Goal: Information Seeking & Learning: Learn about a topic

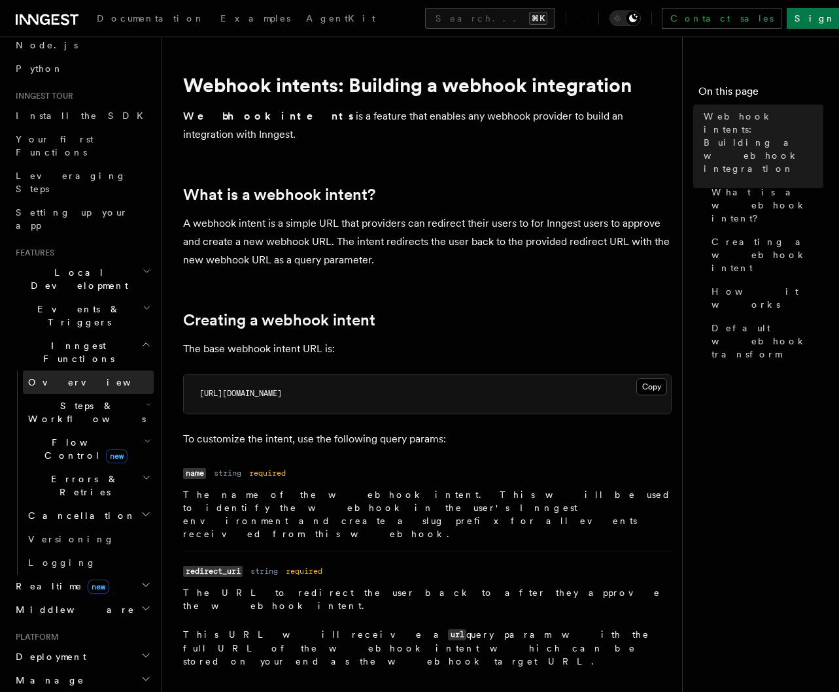
scroll to position [354, 0]
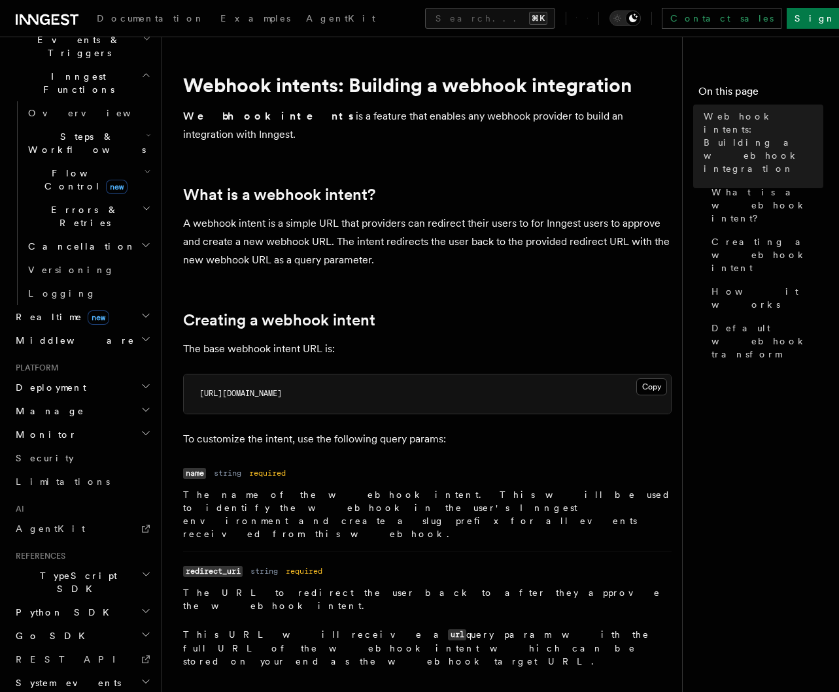
click at [141, 428] on icon "button" at bounding box center [146, 433] width 10 height 10
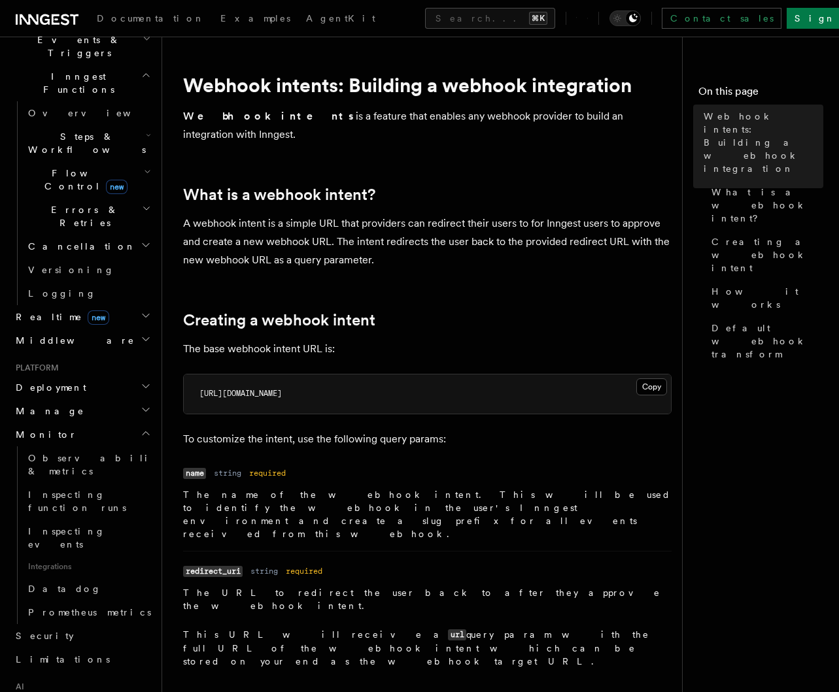
click at [141, 428] on icon "button" at bounding box center [146, 433] width 10 height 10
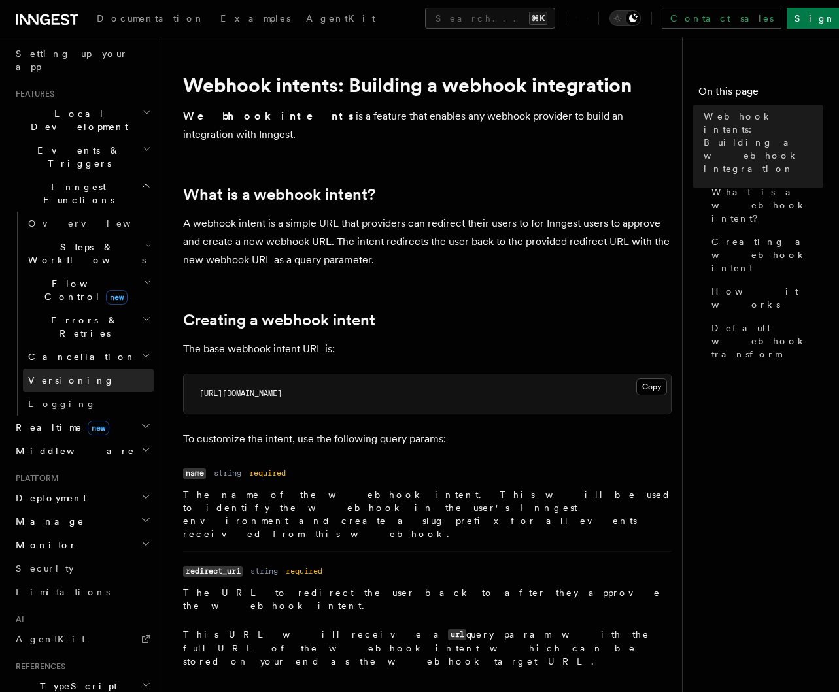
scroll to position [243, 0]
click at [143, 145] on icon "button" at bounding box center [147, 150] width 9 height 10
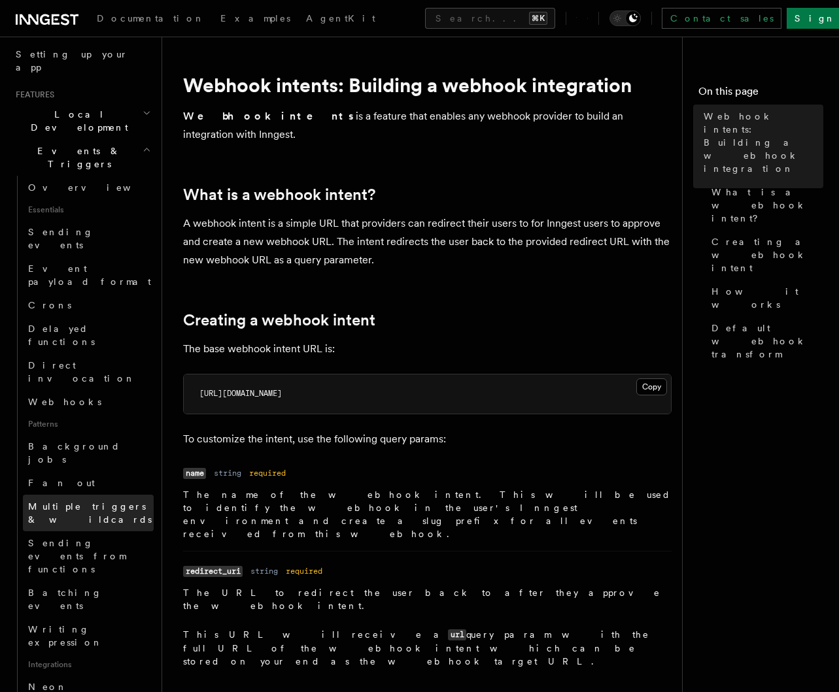
click at [101, 502] on span "Multiple triggers & wildcards" at bounding box center [90, 514] width 124 height 24
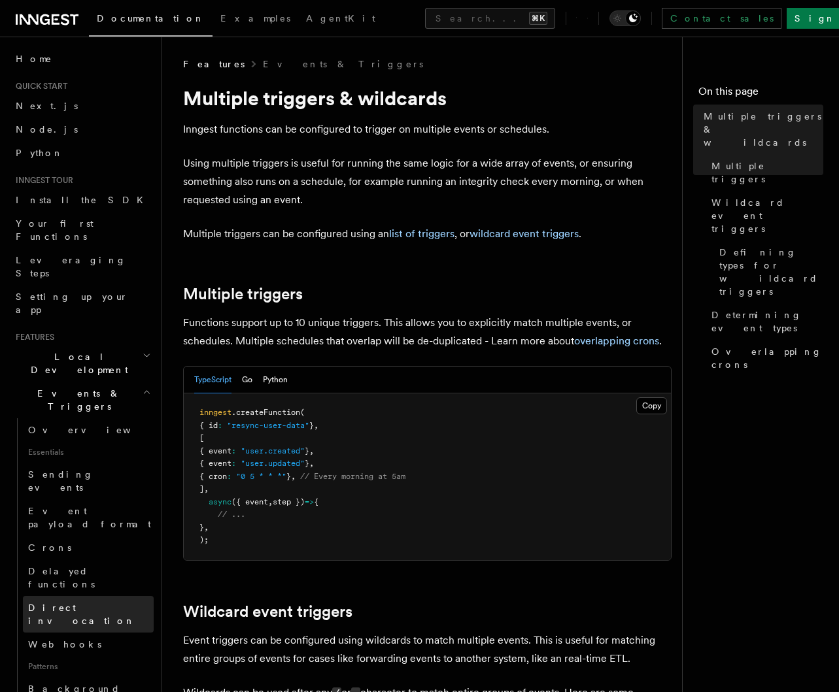
click at [94, 603] on span "Direct invocation" at bounding box center [81, 615] width 107 height 24
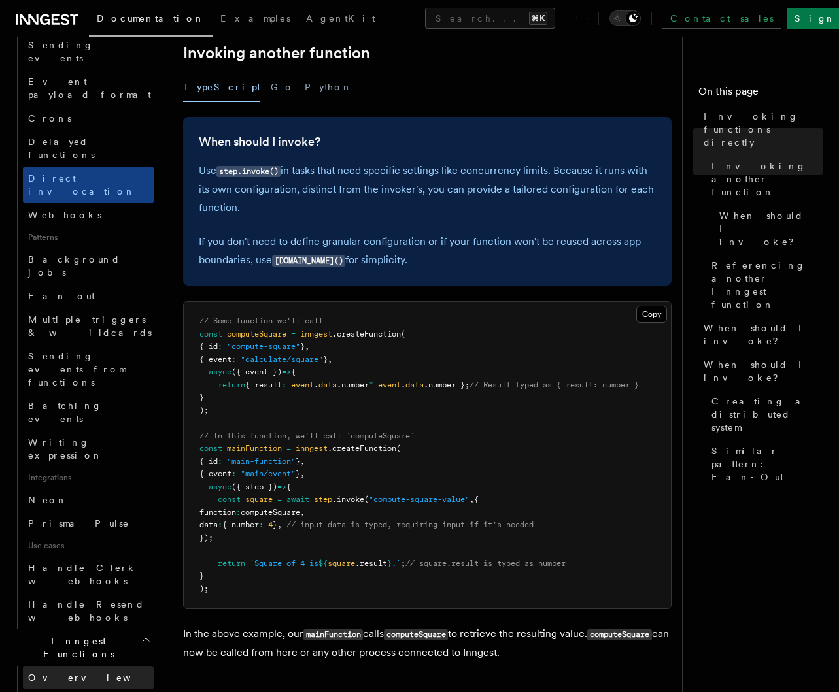
scroll to position [443, 0]
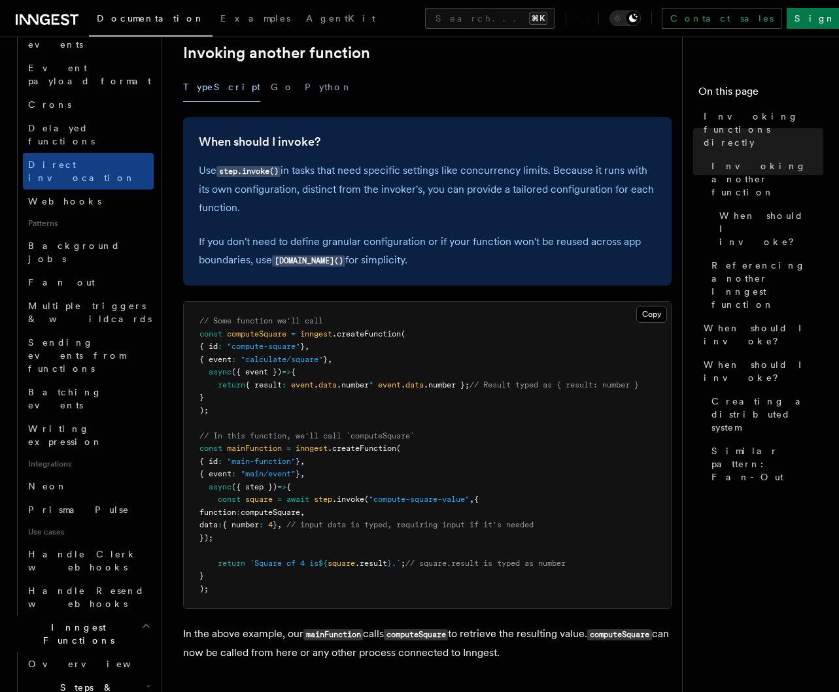
click at [146, 681] on icon "button" at bounding box center [148, 686] width 5 height 10
click at [64, 679] on span "Steps & Workflows" at bounding box center [84, 692] width 123 height 26
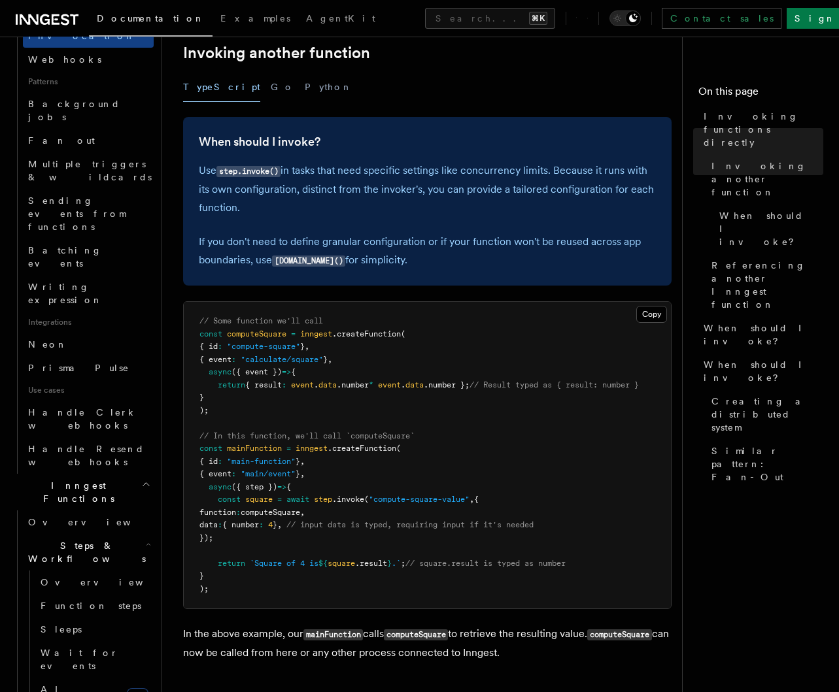
scroll to position [615, 0]
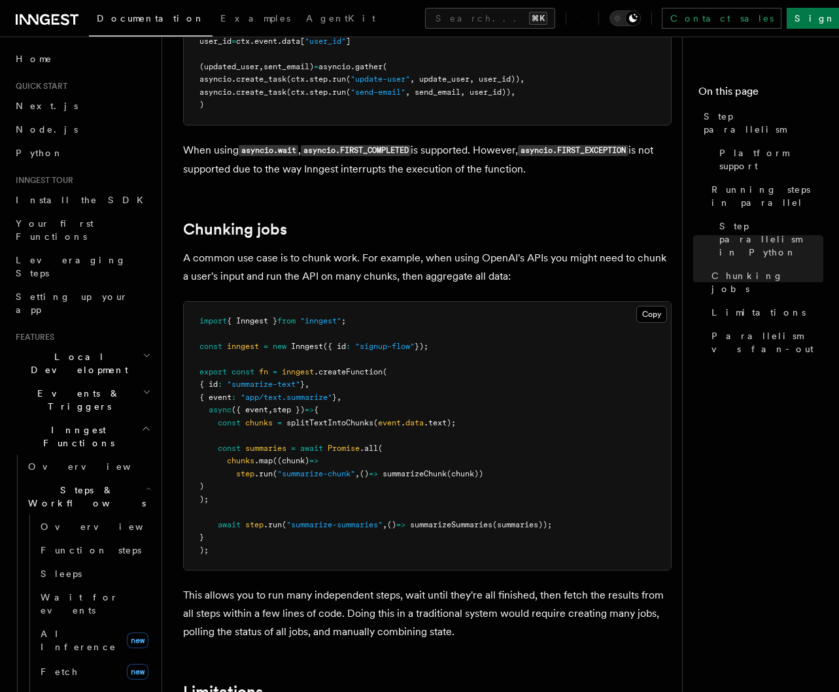
scroll to position [707, 0]
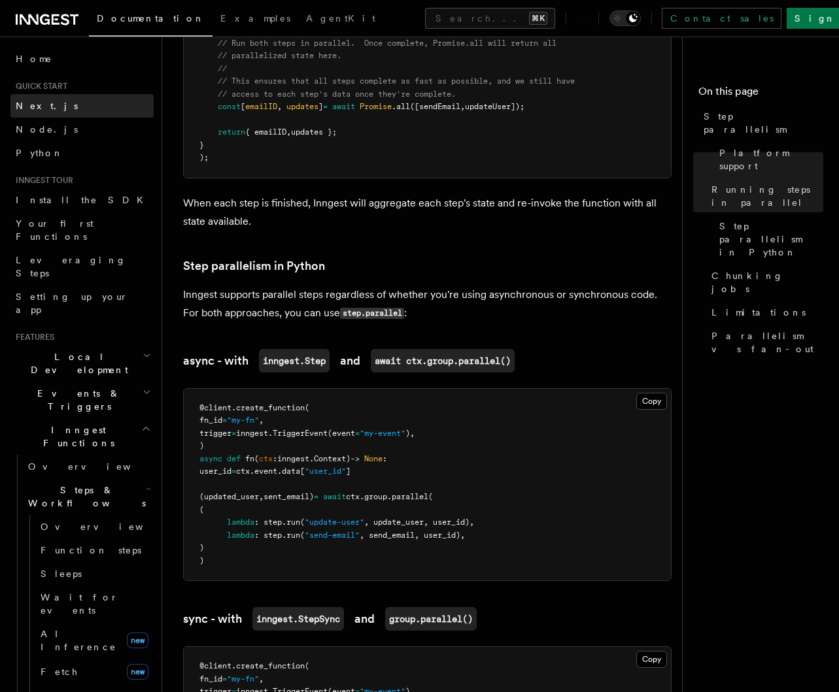
click at [51, 101] on link "Next.js" at bounding box center [81, 106] width 143 height 24
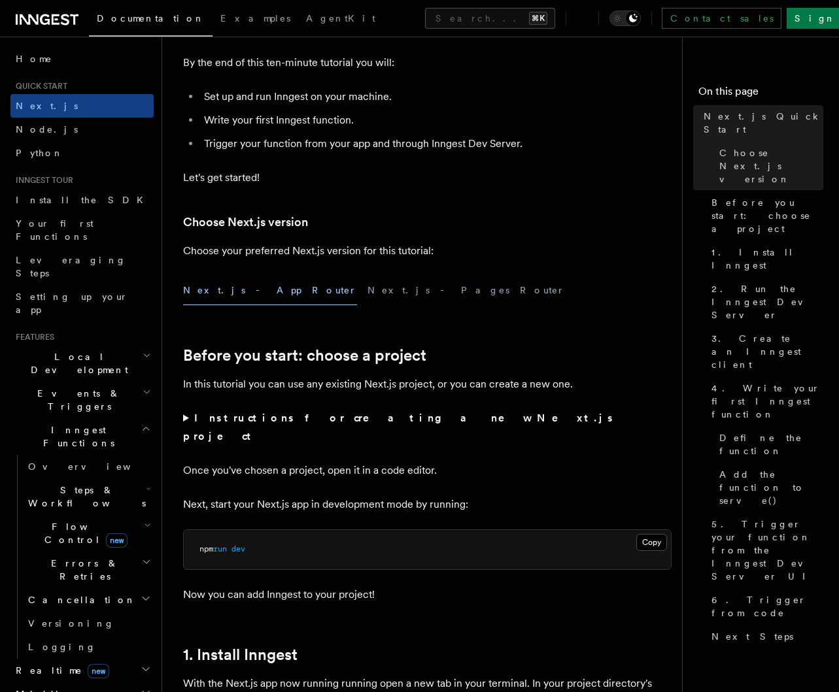
scroll to position [437, 0]
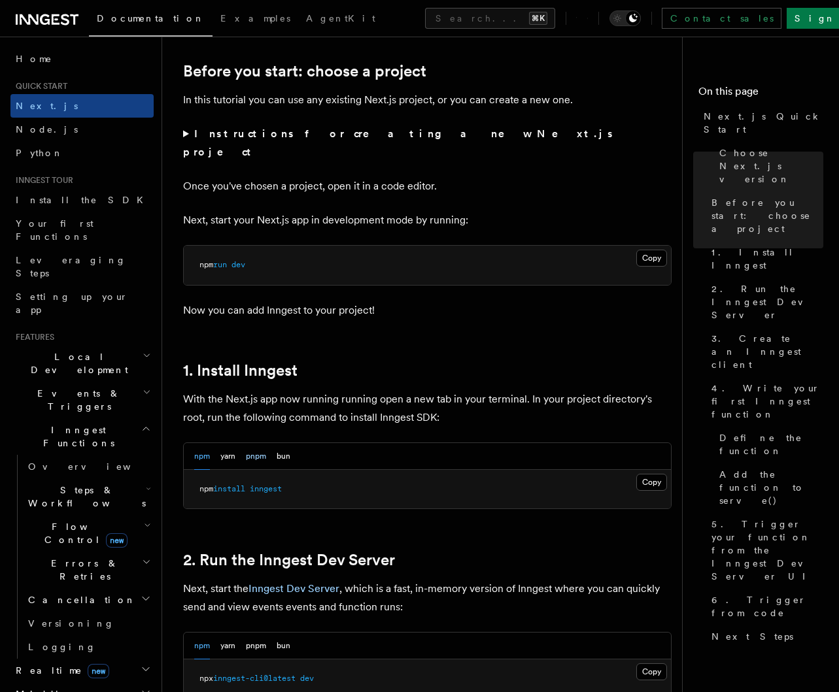
click at [254, 443] on button "pnpm" at bounding box center [256, 456] width 20 height 27
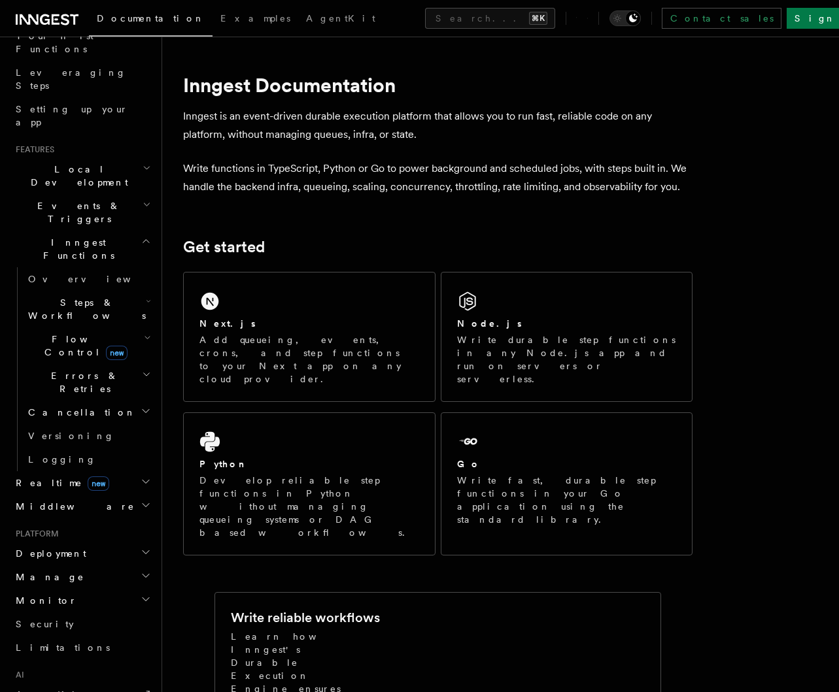
scroll to position [354, 0]
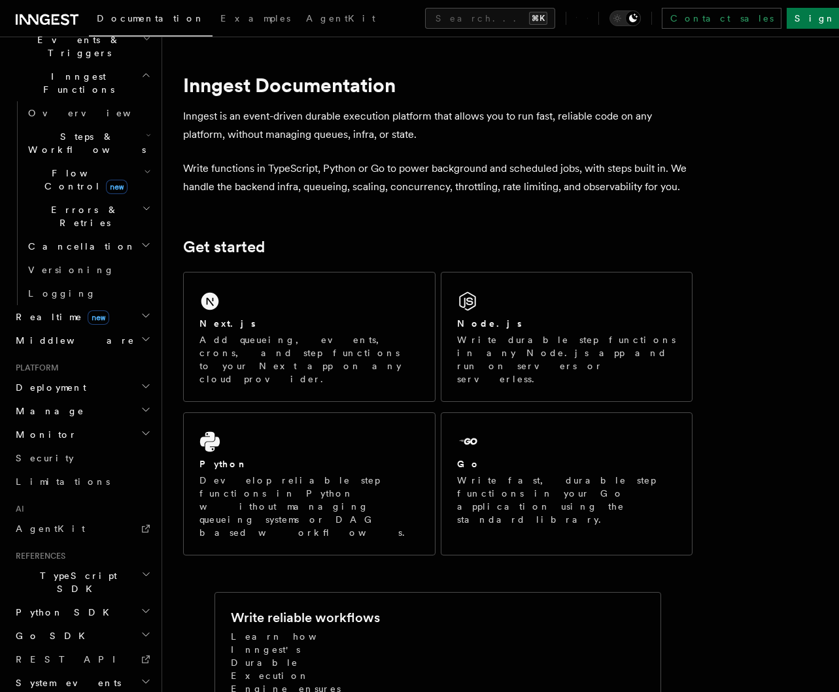
click at [141, 311] on icon "button" at bounding box center [146, 316] width 10 height 10
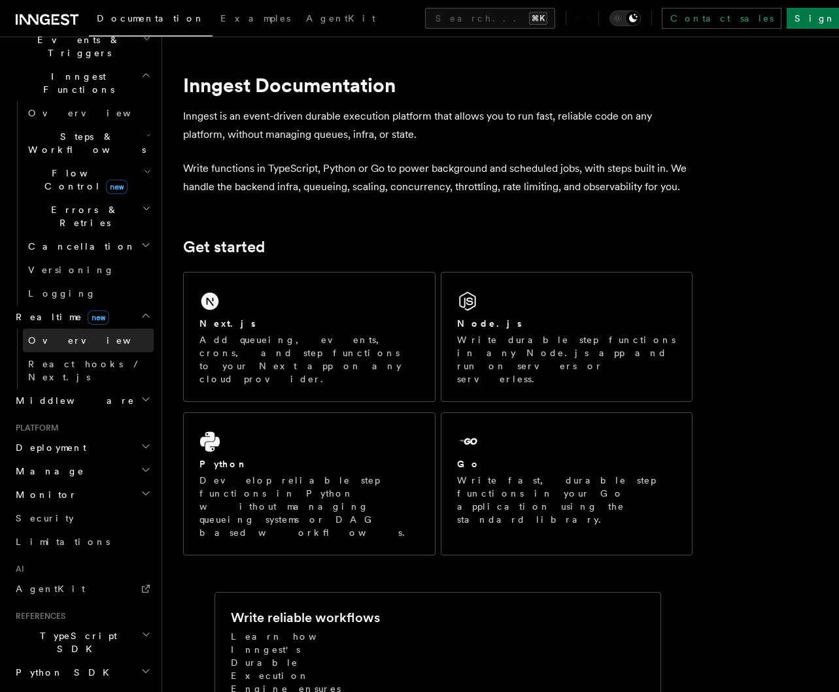
click at [99, 329] on link "Overview" at bounding box center [88, 341] width 131 height 24
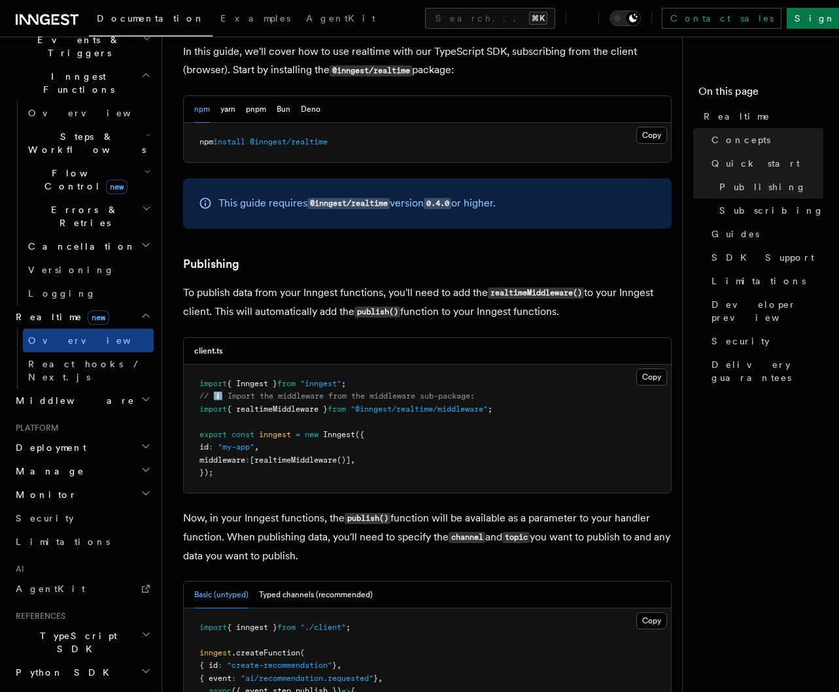
scroll to position [816, 0]
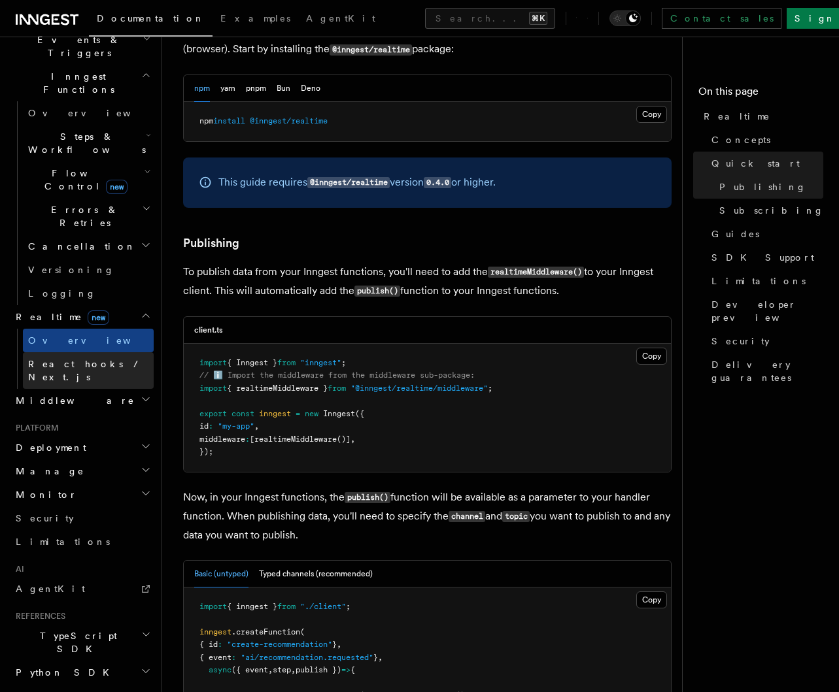
click at [105, 359] on span "React hooks / Next.js" at bounding box center [86, 371] width 116 height 24
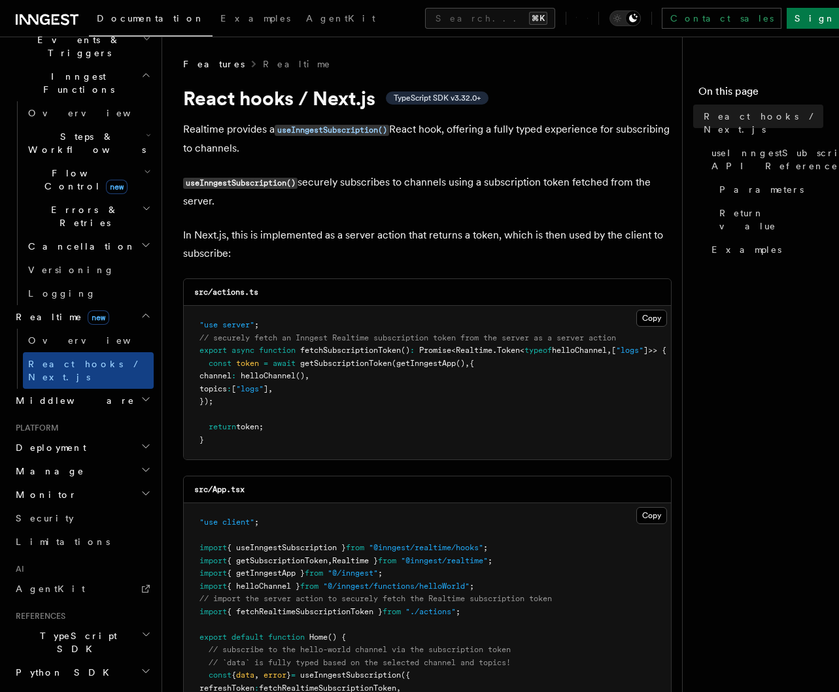
click at [141, 441] on icon "button" at bounding box center [146, 446] width 10 height 10
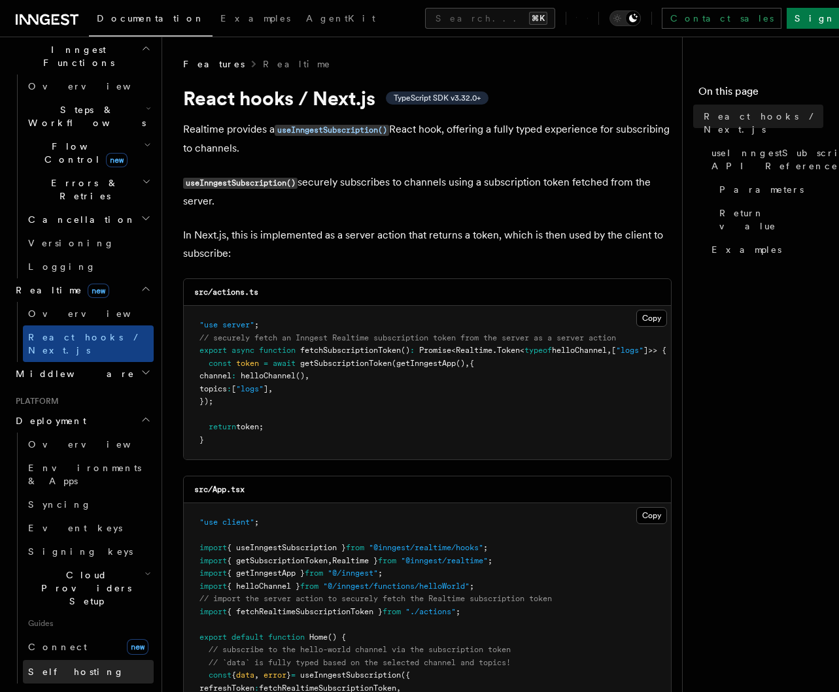
scroll to position [582, 0]
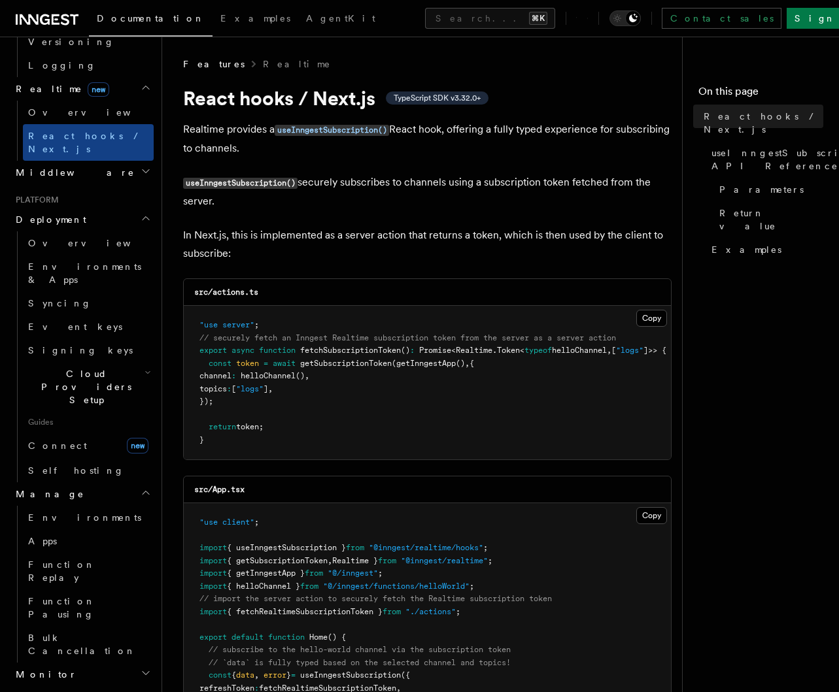
click at [128, 663] on h2 "Monitor" at bounding box center [81, 675] width 143 height 24
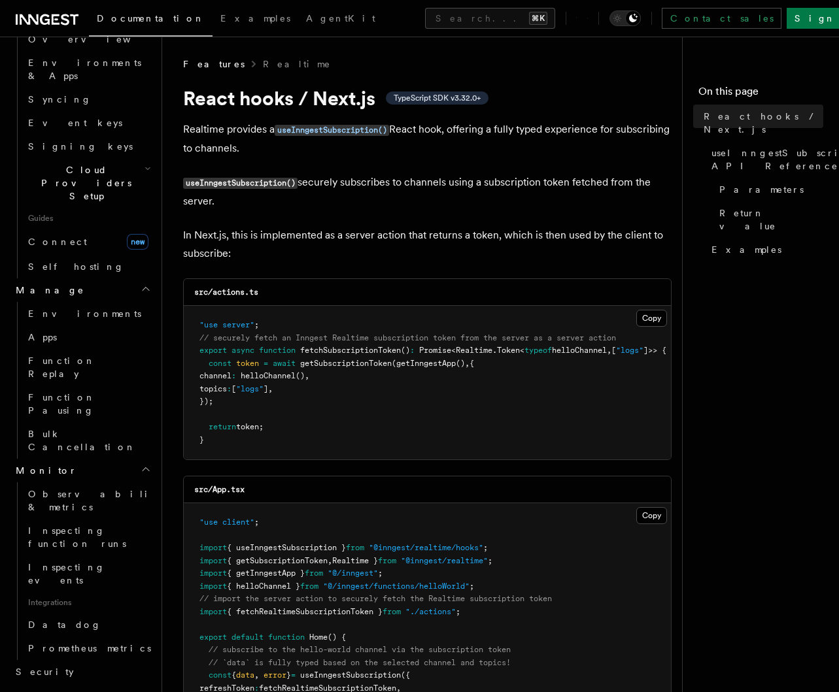
scroll to position [792, 0]
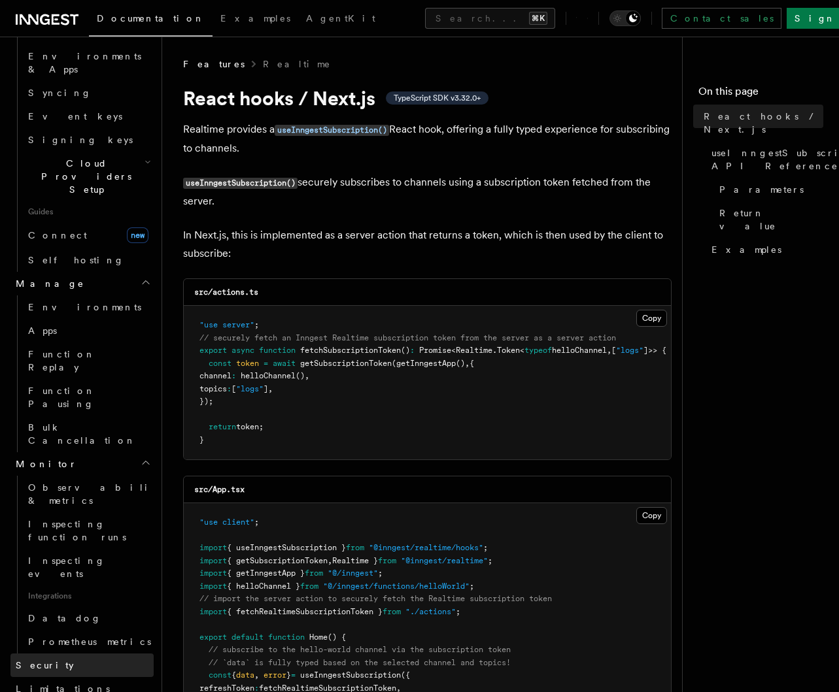
click at [52, 654] on link "Security" at bounding box center [81, 666] width 143 height 24
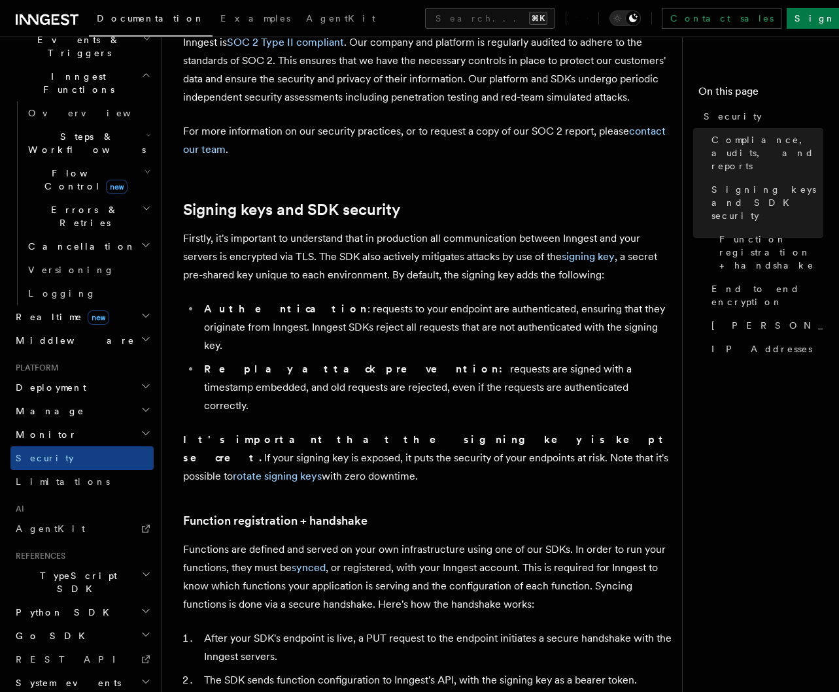
scroll to position [381, 0]
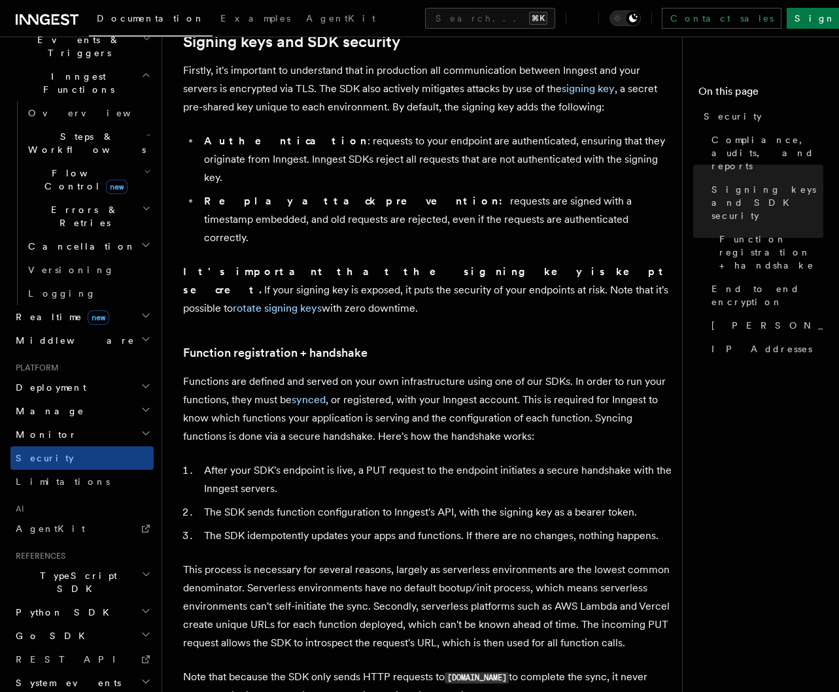
click at [88, 423] on h2 "Monitor" at bounding box center [81, 435] width 143 height 24
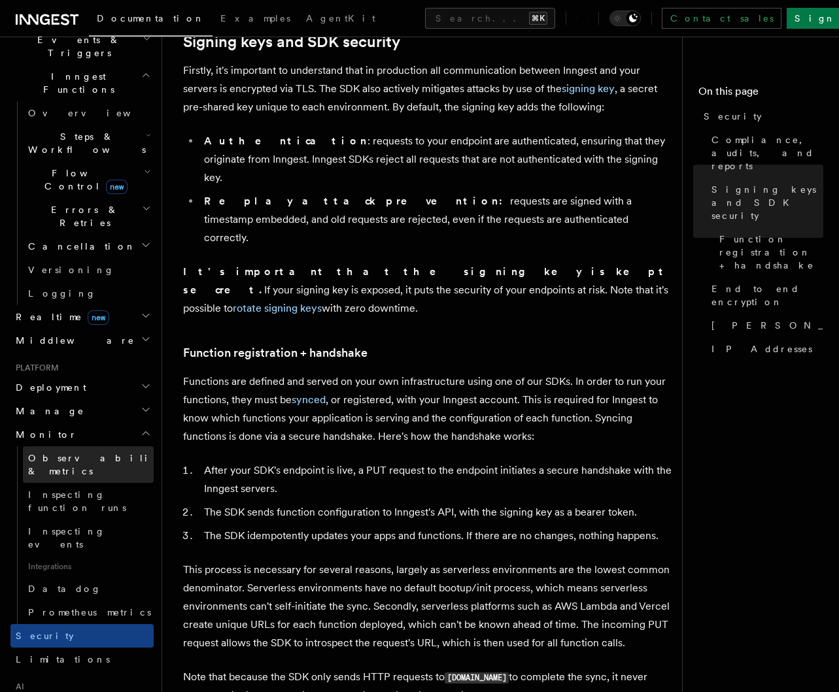
click at [102, 453] on span "Observability & metrics" at bounding box center [95, 465] width 135 height 24
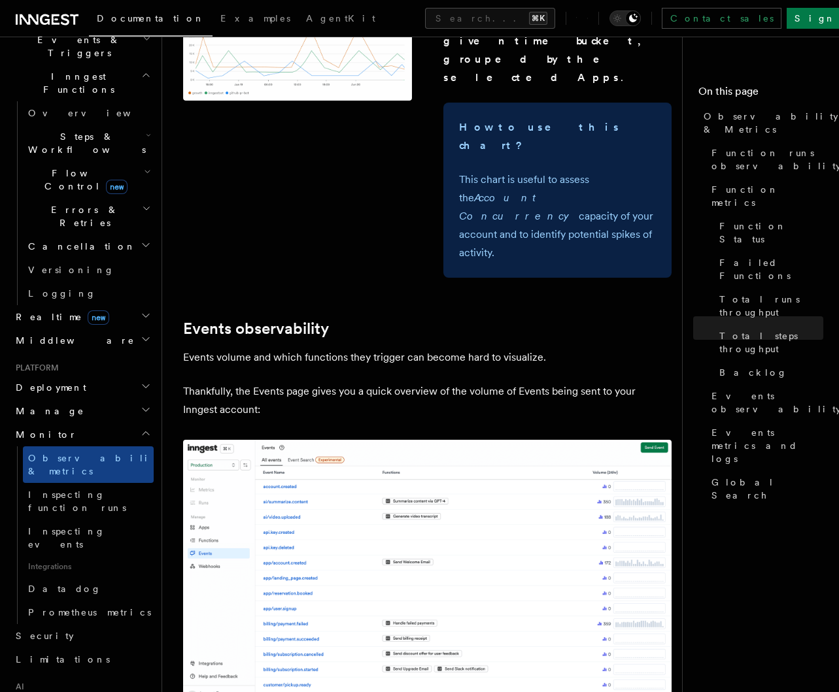
scroll to position [2816, 0]
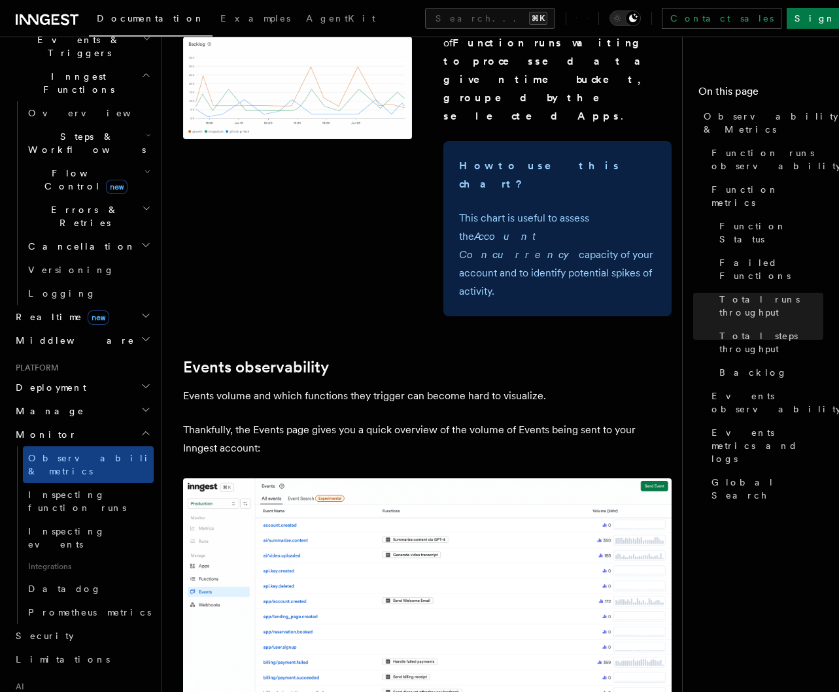
click at [62, 423] on h2 "Monitor" at bounding box center [81, 435] width 143 height 24
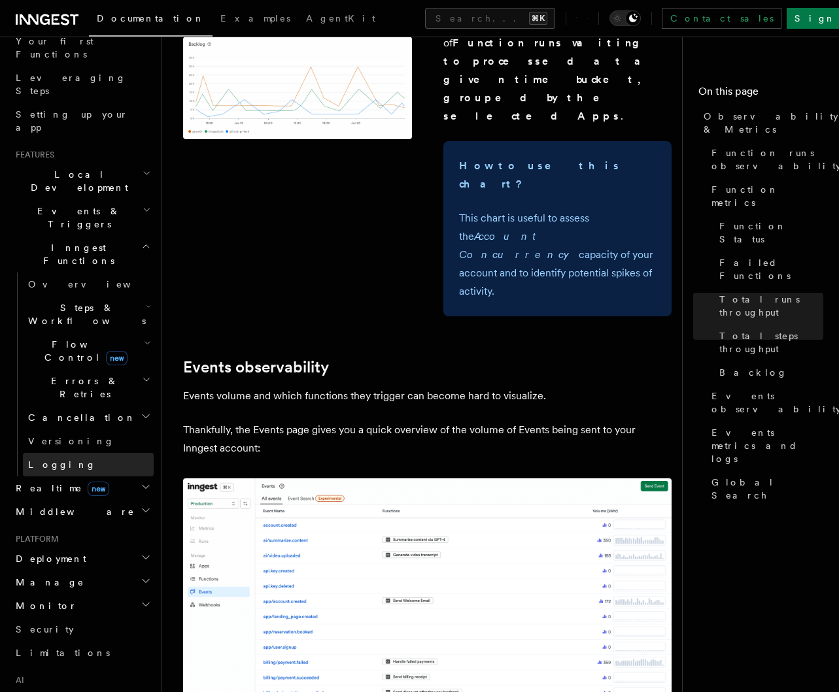
scroll to position [354, 0]
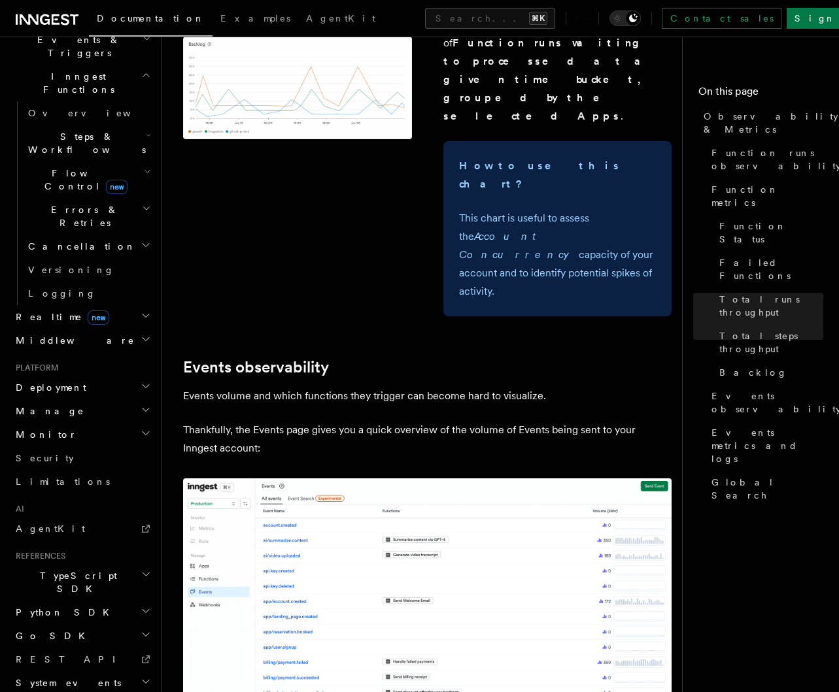
click at [60, 423] on h2 "Monitor" at bounding box center [81, 435] width 143 height 24
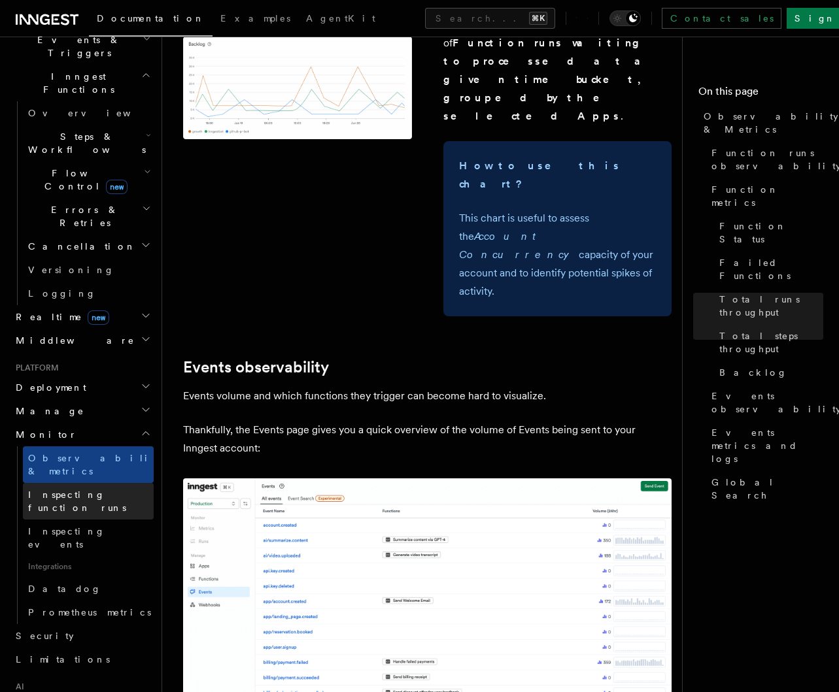
click at [95, 490] on span "Inspecting function runs" at bounding box center [77, 502] width 98 height 24
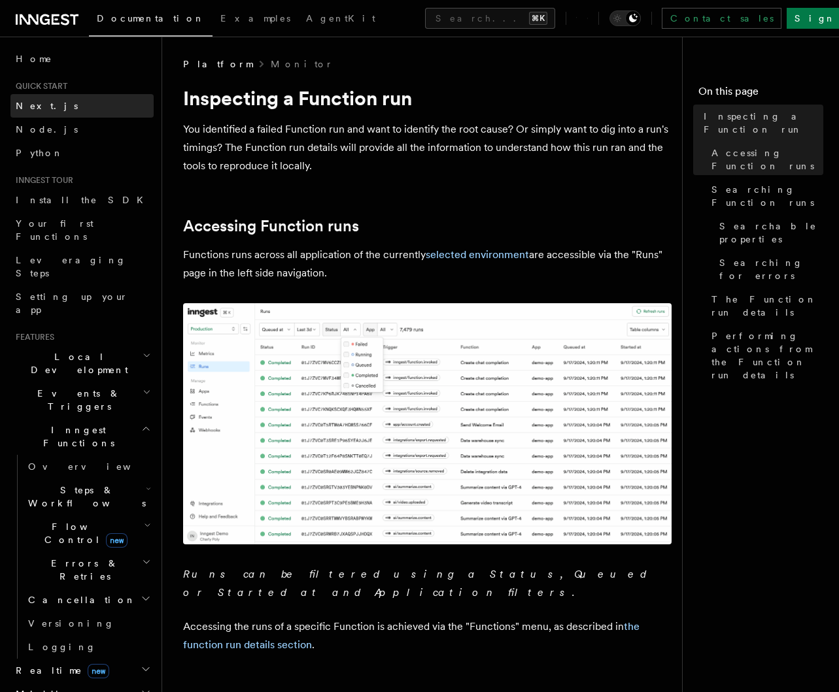
click at [52, 107] on link "Next.js" at bounding box center [81, 106] width 143 height 24
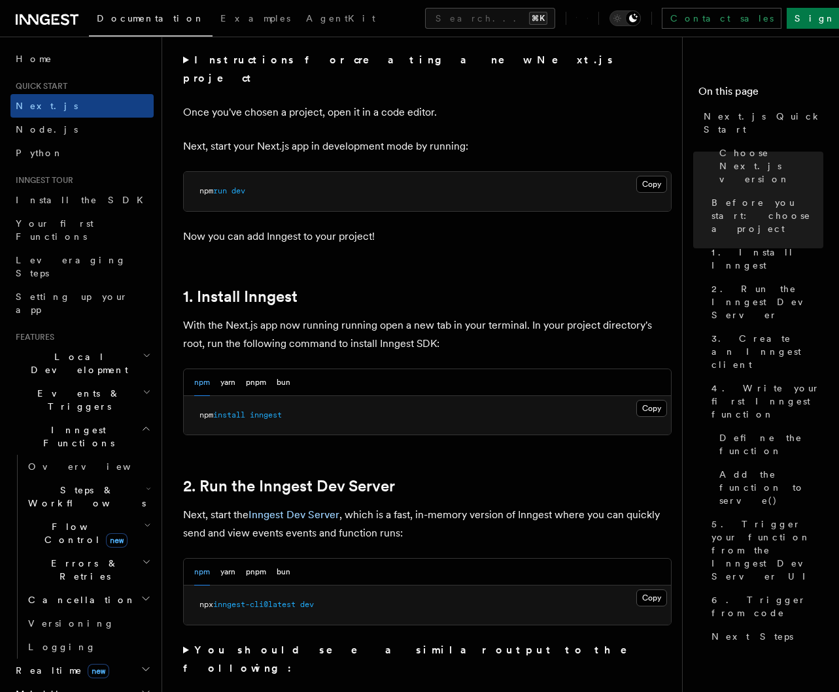
scroll to position [510, 0]
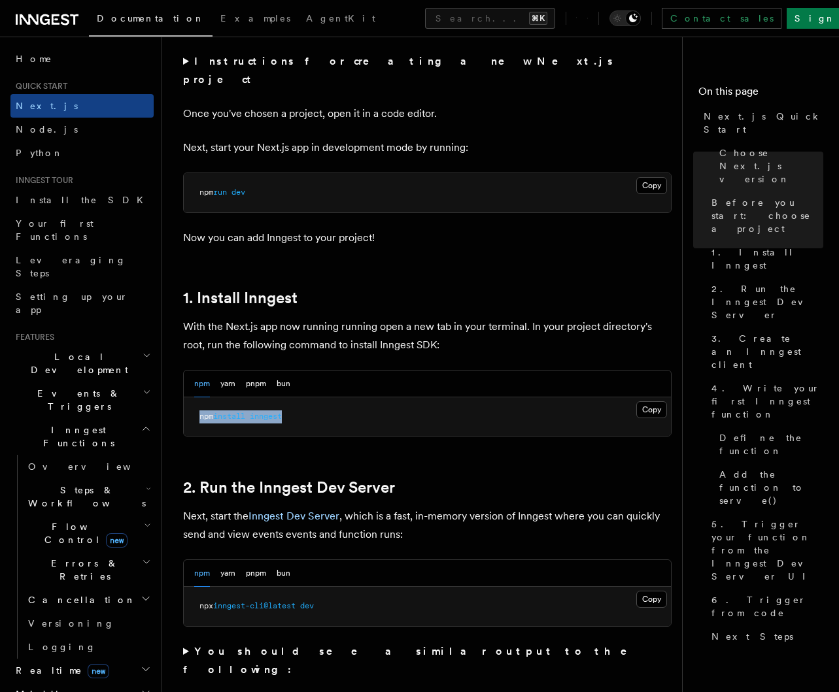
drag, startPoint x: 292, startPoint y: 396, endPoint x: 201, endPoint y: 448, distance: 104.0
click at [186, 399] on pre "npm install inngest" at bounding box center [427, 417] width 487 height 39
click at [653, 401] on button "Copy Copied" at bounding box center [651, 409] width 31 height 17
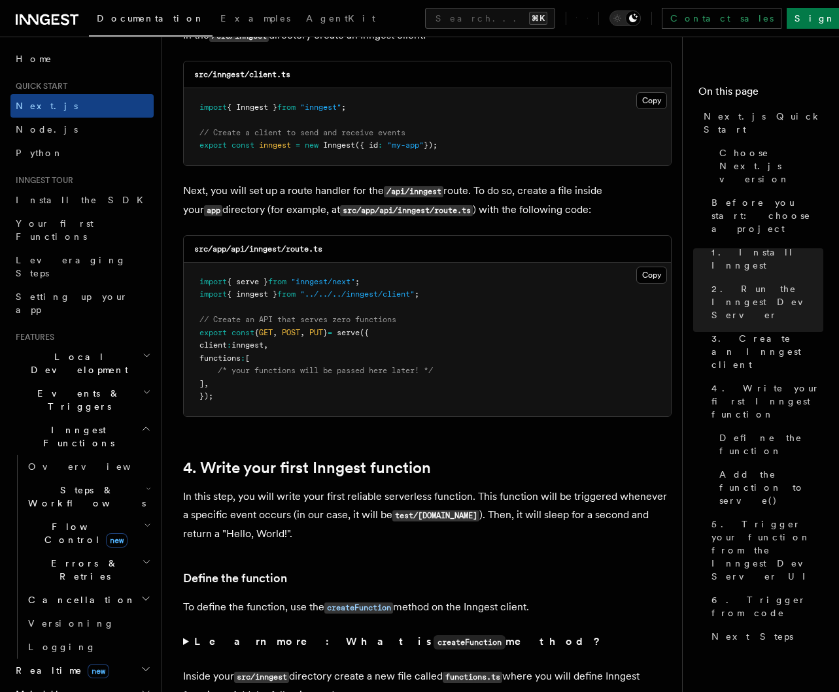
scroll to position [1712, 0]
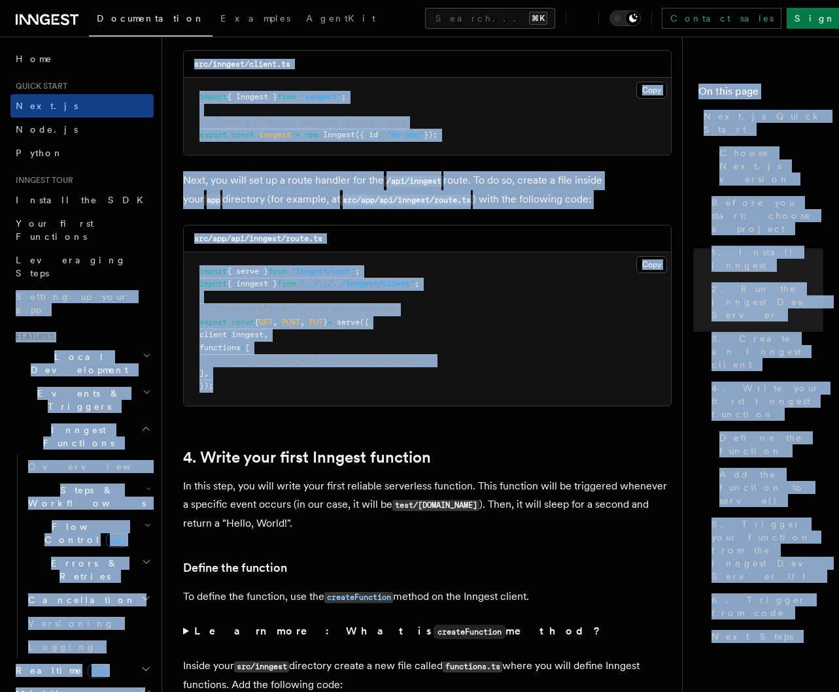
drag, startPoint x: 247, startPoint y: 380, endPoint x: 161, endPoint y: 247, distance: 158.3
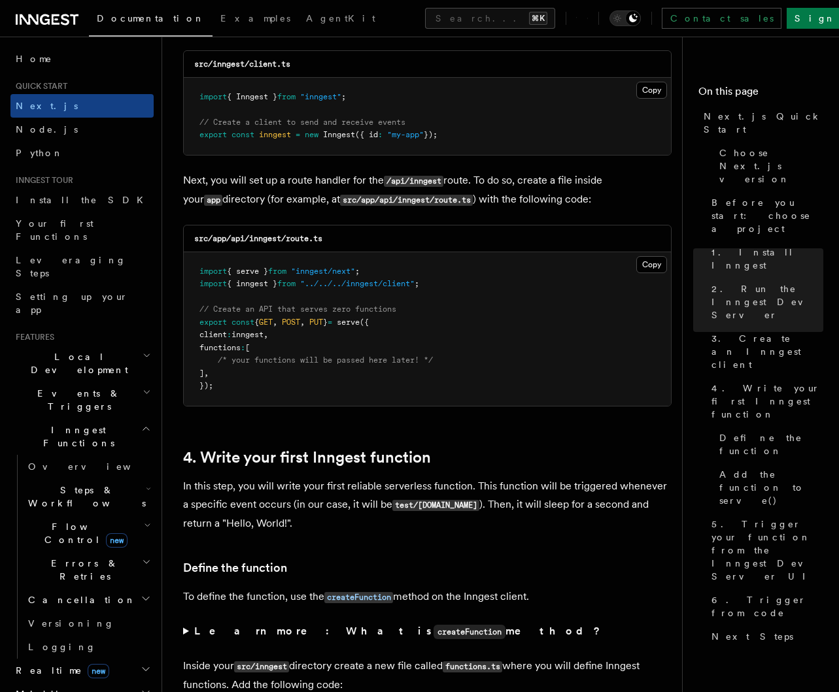
click at [276, 328] on pre "import { serve } from "inngest/next" ; import { inngest } from "../../../innges…" at bounding box center [427, 329] width 487 height 154
click at [657, 256] on button "Copy Copied" at bounding box center [651, 264] width 31 height 17
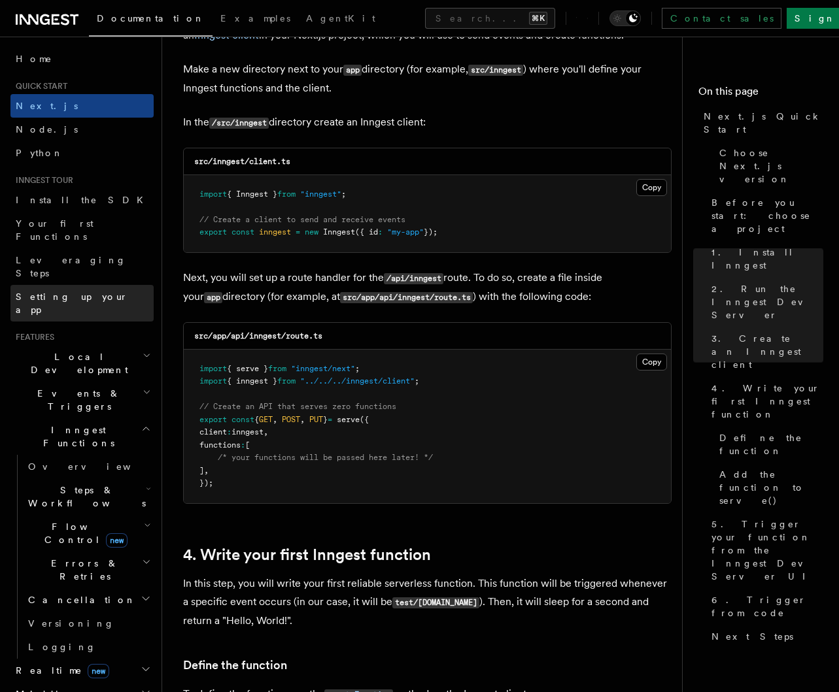
scroll to position [1610, 0]
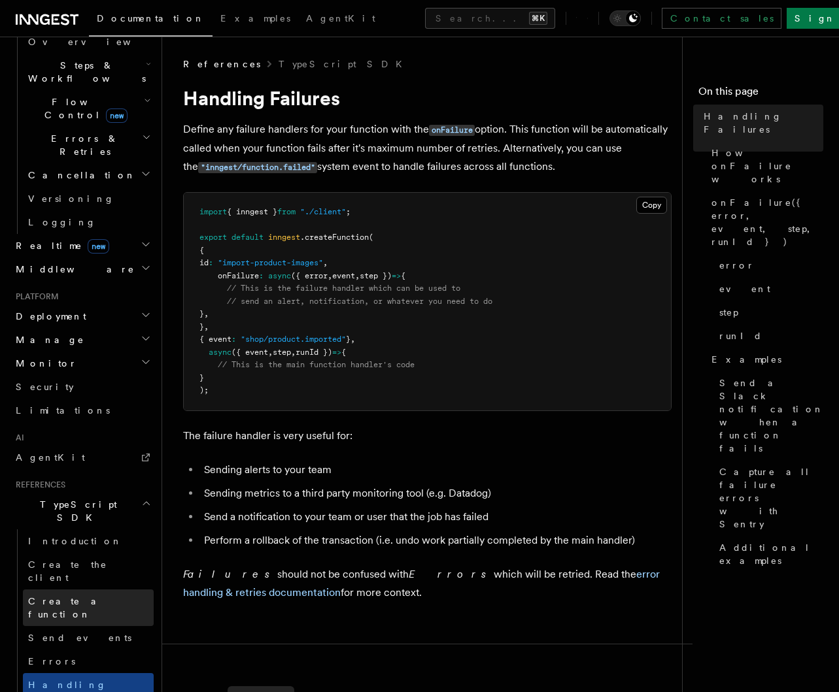
scroll to position [466, 0]
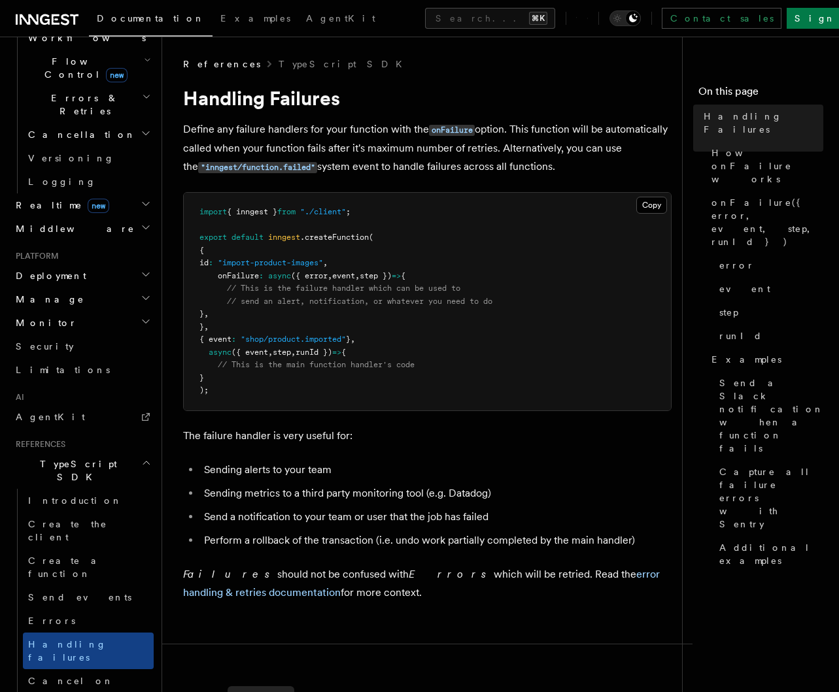
click at [141, 458] on icon "button" at bounding box center [146, 463] width 10 height 10
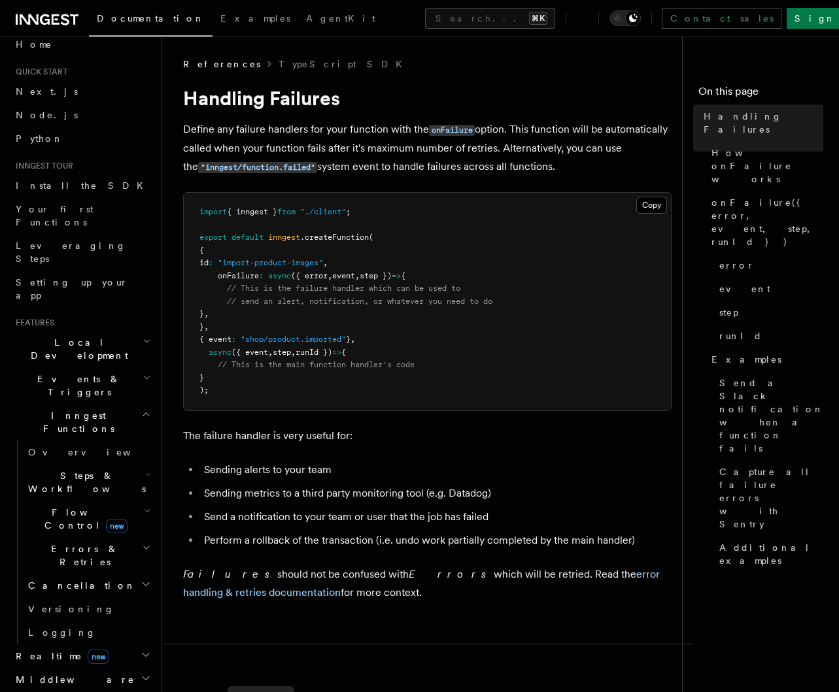
scroll to position [0, 0]
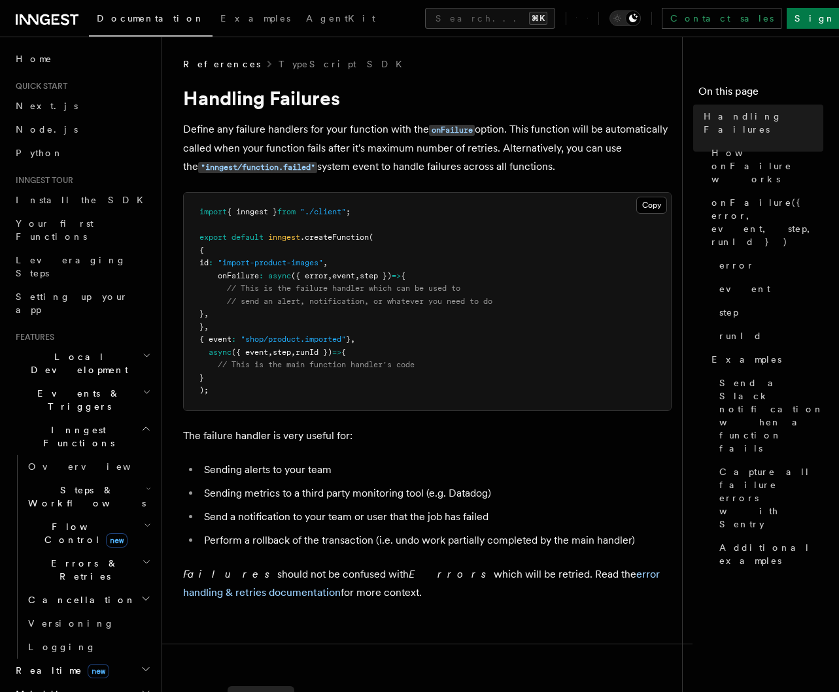
click at [141, 424] on icon "button" at bounding box center [146, 429] width 10 height 10
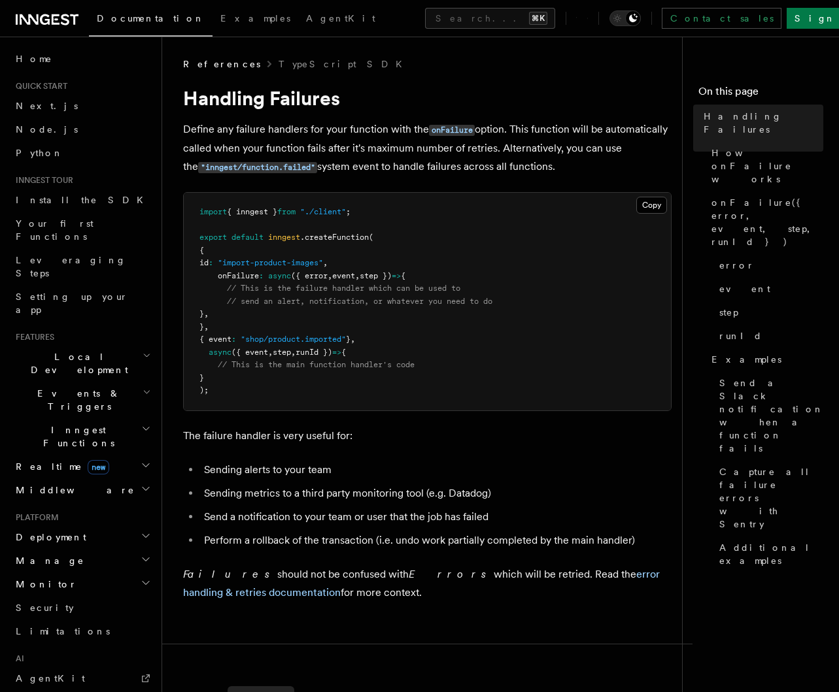
click at [127, 479] on h2 "Middleware" at bounding box center [81, 491] width 143 height 24
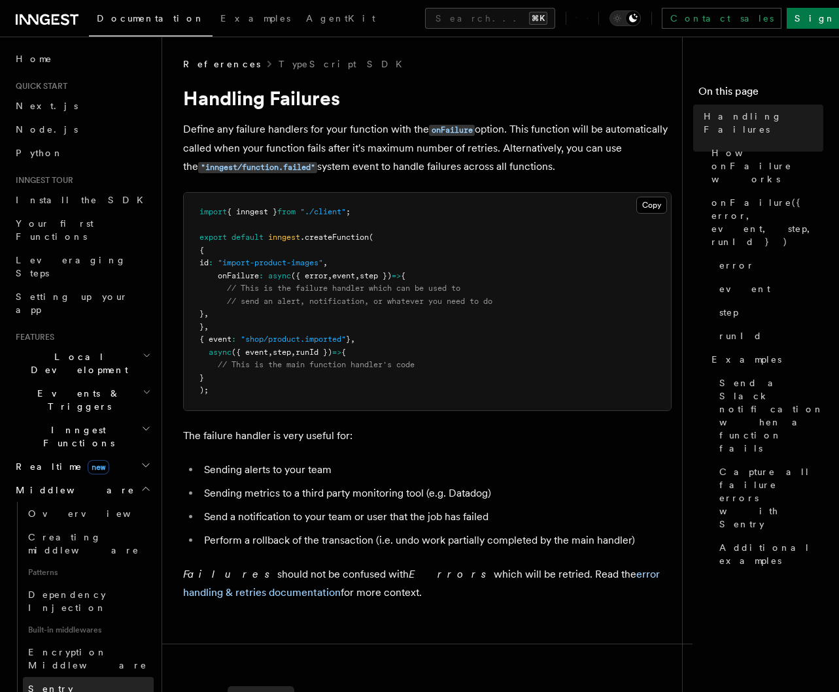
click at [83, 684] on span "Sentry Middleware" at bounding box center [87, 696] width 119 height 24
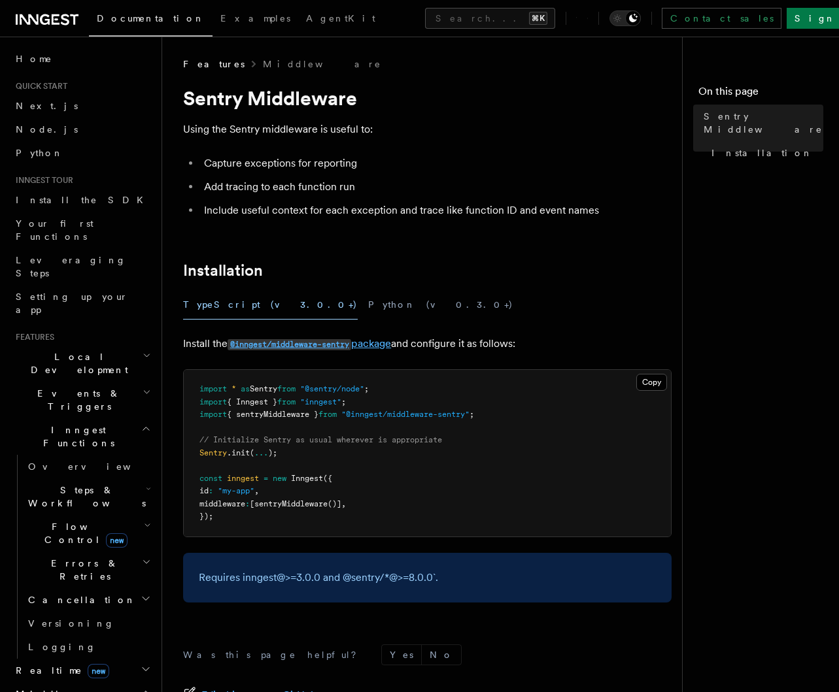
click at [335, 343] on code "@inngest/middleware-sentry" at bounding box center [290, 344] width 124 height 11
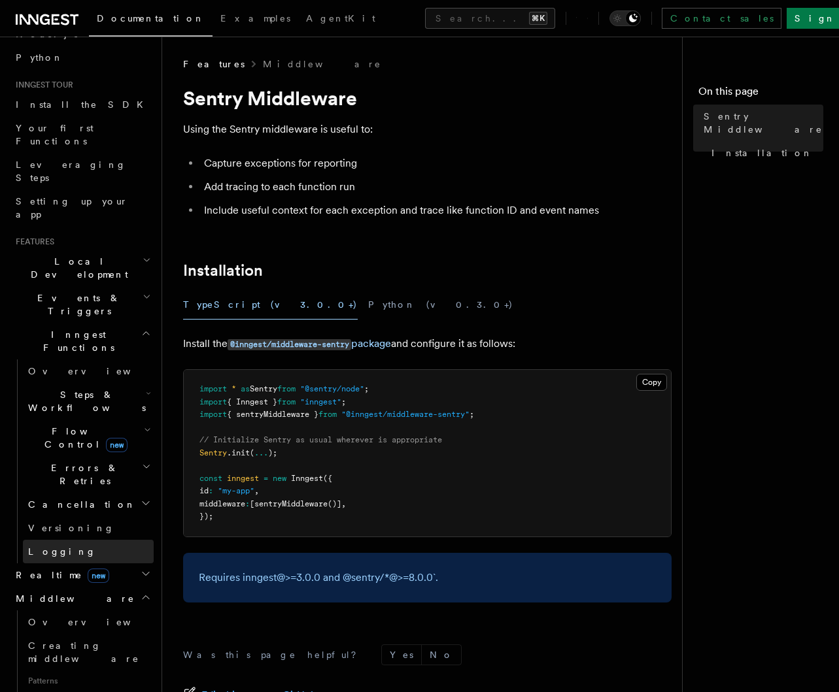
scroll to position [98, 0]
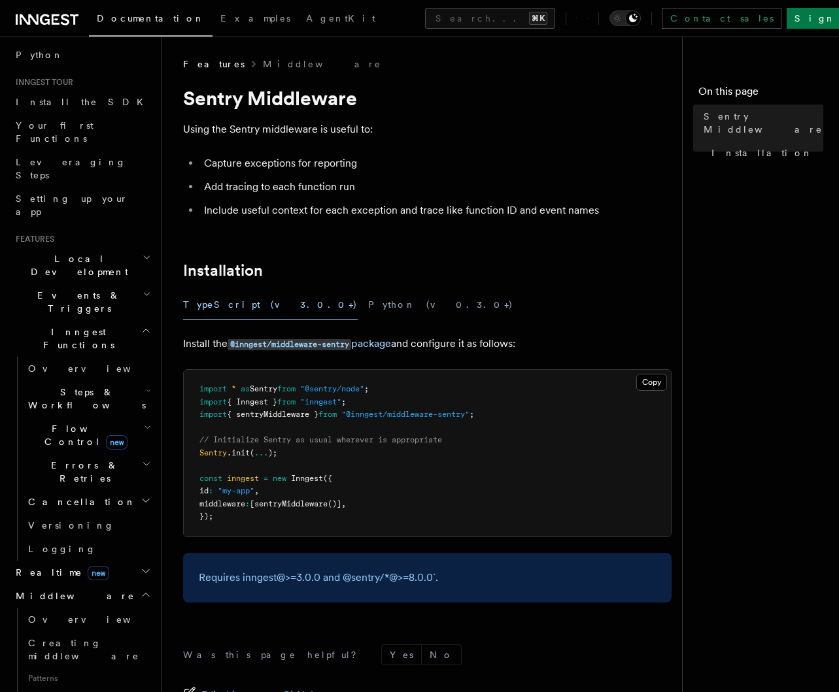
click at [141, 566] on icon "button" at bounding box center [146, 571] width 10 height 10
click at [143, 570] on icon "button" at bounding box center [146, 571] width 7 height 3
click at [144, 422] on icon "button" at bounding box center [147, 427] width 7 height 10
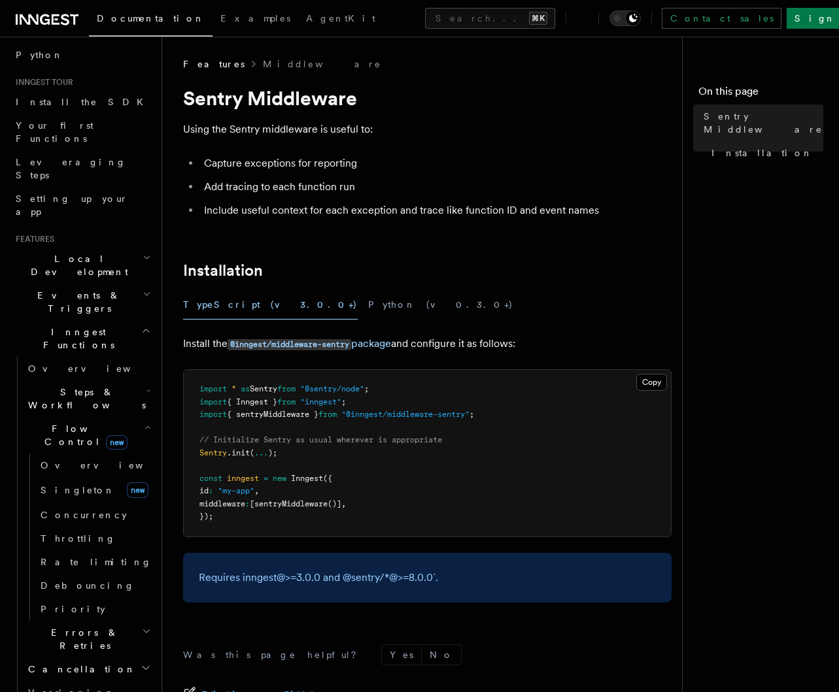
click at [145, 426] on icon "button" at bounding box center [147, 427] width 5 height 3
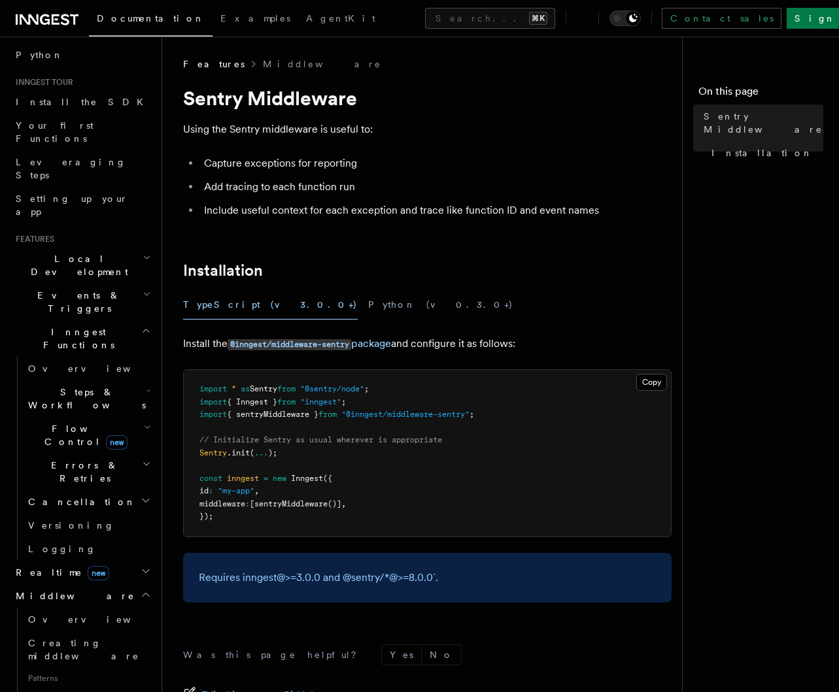
click at [83, 459] on span "Errors & Retries" at bounding box center [82, 472] width 119 height 26
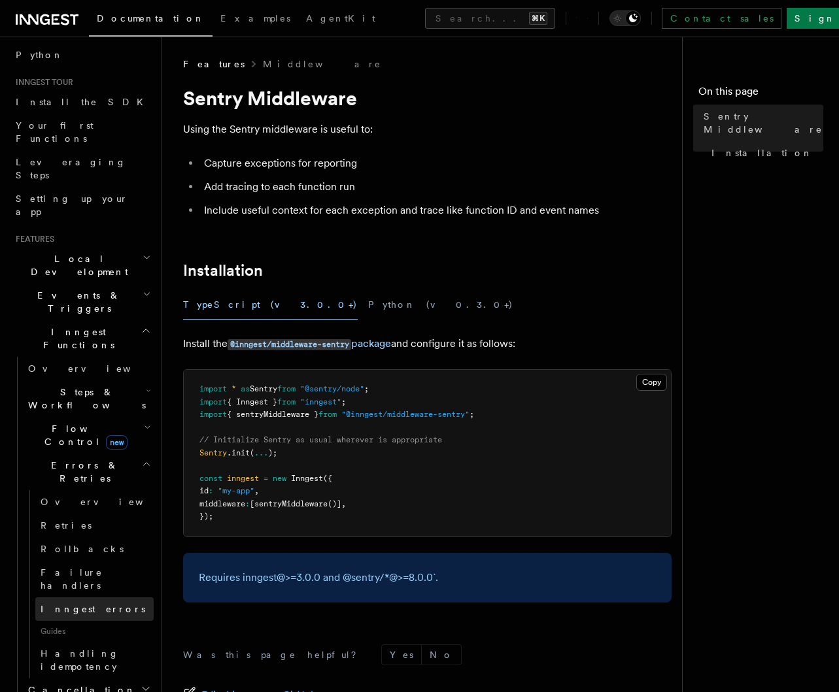
click at [91, 604] on span "Inngest errors" at bounding box center [93, 609] width 105 height 10
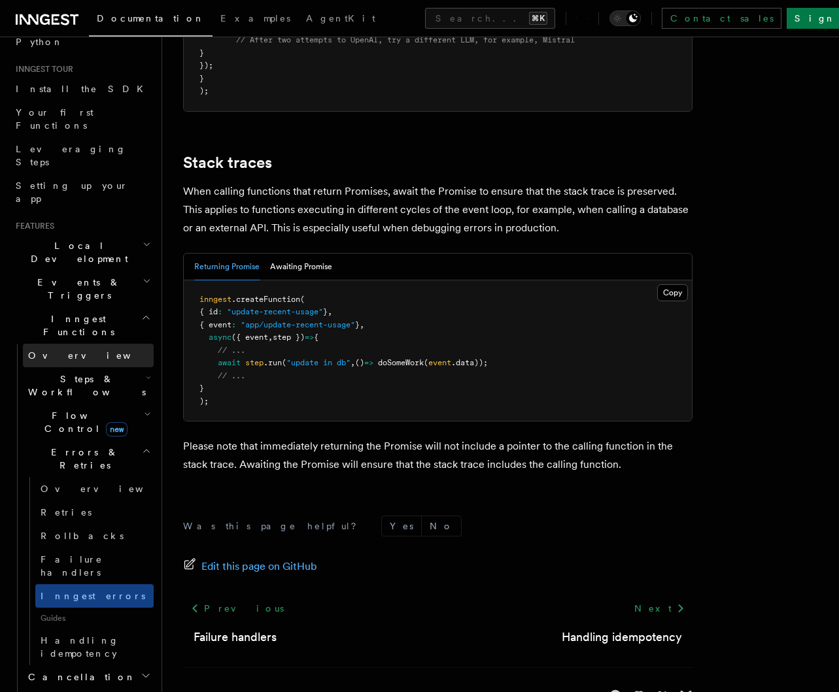
scroll to position [74, 0]
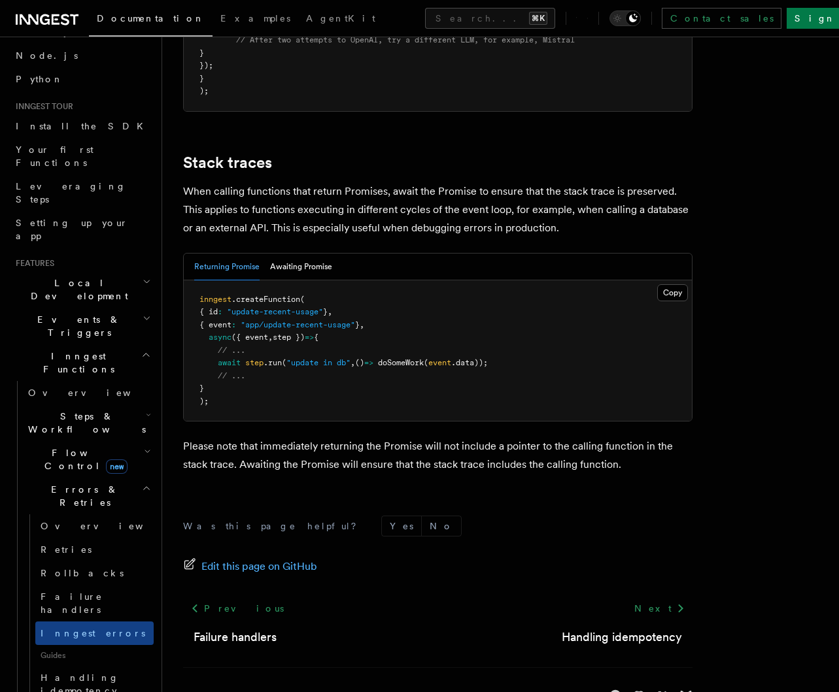
click at [146, 410] on icon "button" at bounding box center [148, 415] width 5 height 10
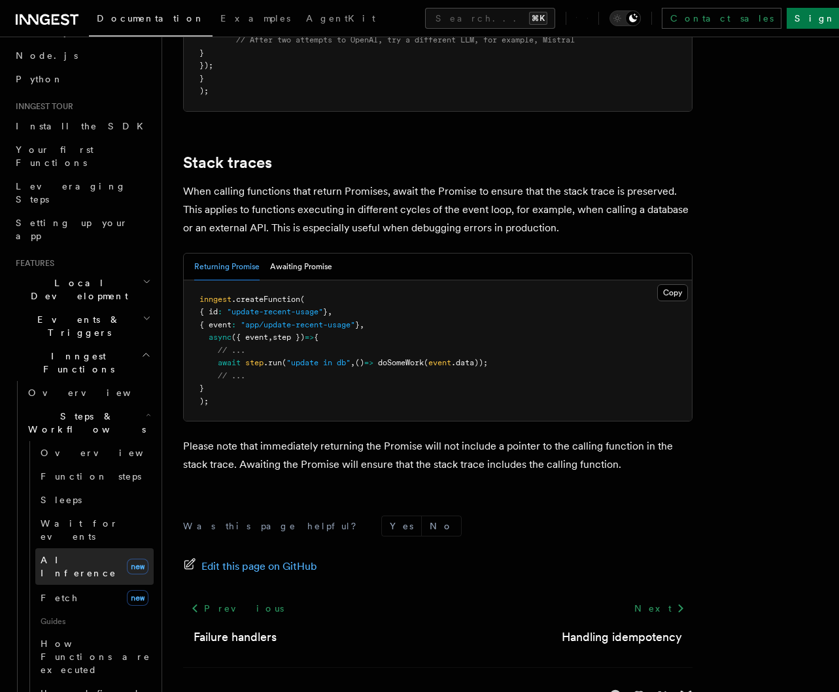
click at [79, 555] on span "AI Inference" at bounding box center [79, 567] width 76 height 24
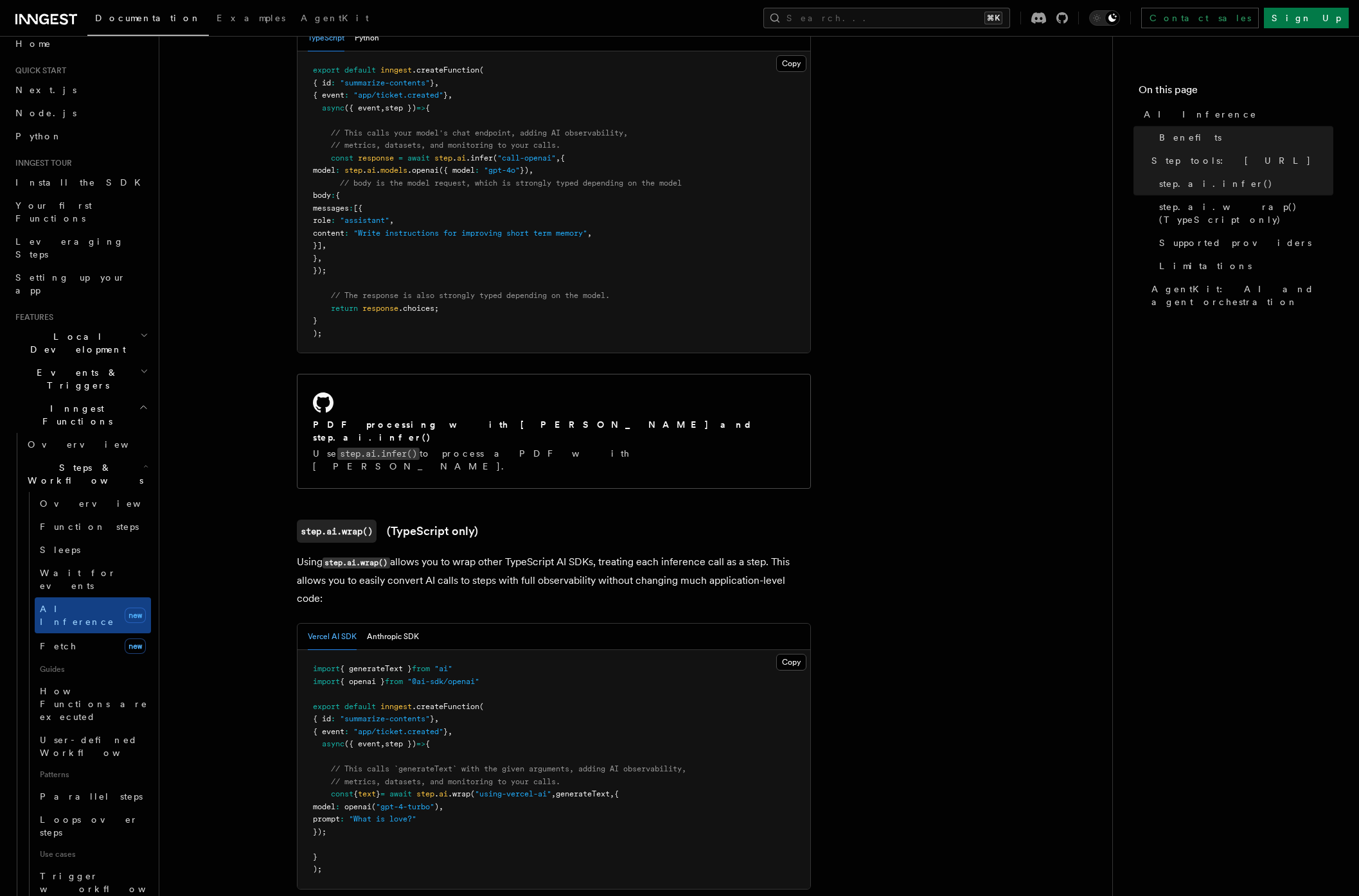
scroll to position [1085, 0]
